Goal: Task Accomplishment & Management: Complete application form

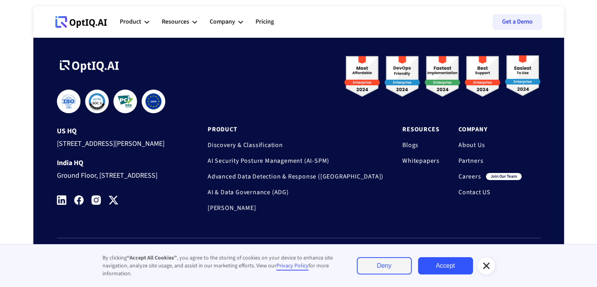
scroll to position [2656, 0]
click at [463, 263] on link "Accept" at bounding box center [445, 265] width 55 height 17
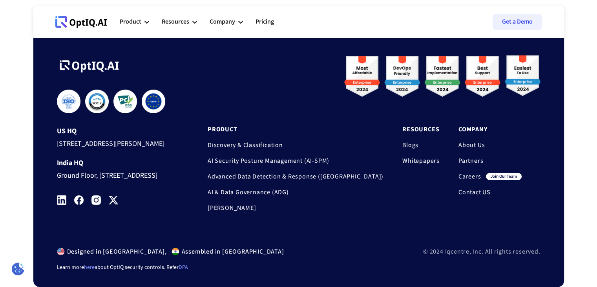
click at [467, 172] on link "Careers" at bounding box center [470, 176] width 23 height 8
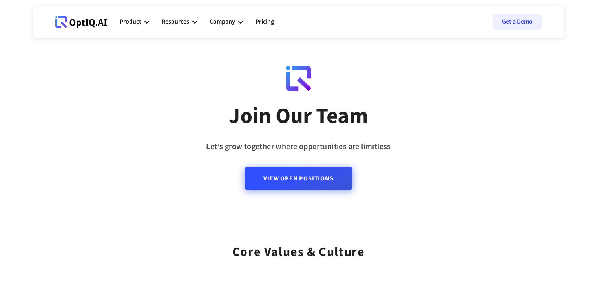
click at [318, 183] on link "View Open Positions" at bounding box center [299, 178] width 108 height 24
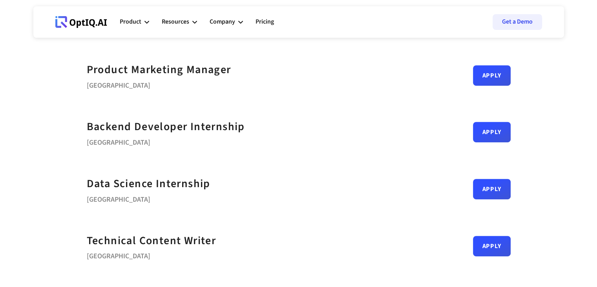
scroll to position [329, 0]
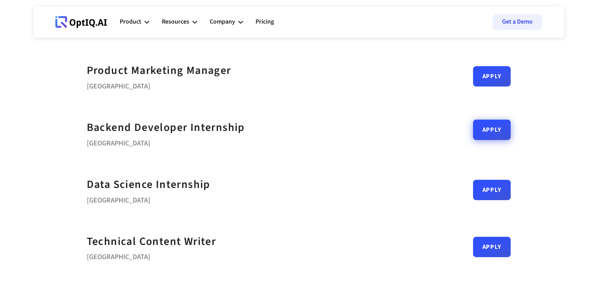
click at [484, 139] on link "Apply" at bounding box center [492, 129] width 38 height 20
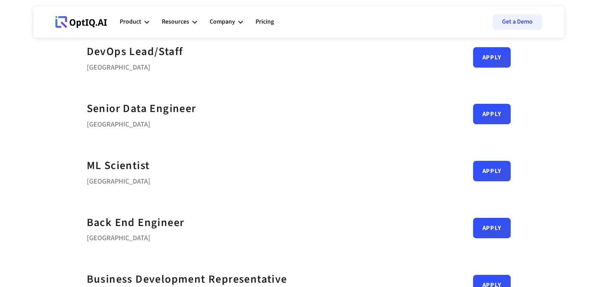
scroll to position [66, 0]
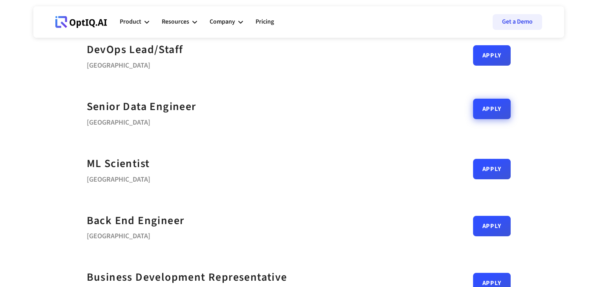
click at [479, 117] on link "Apply" at bounding box center [492, 109] width 38 height 20
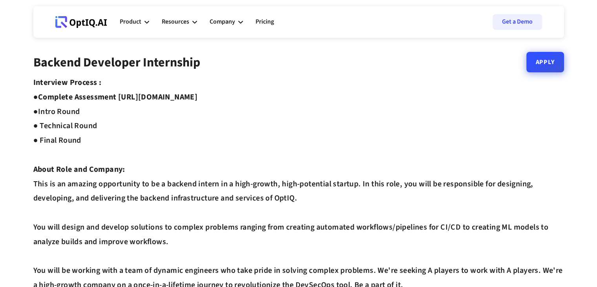
click at [553, 68] on link "Apply" at bounding box center [546, 62] width 38 height 20
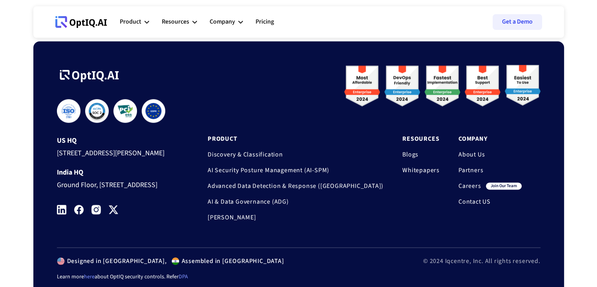
scroll to position [1011, 0]
